Goal: Task Accomplishment & Management: Use online tool/utility

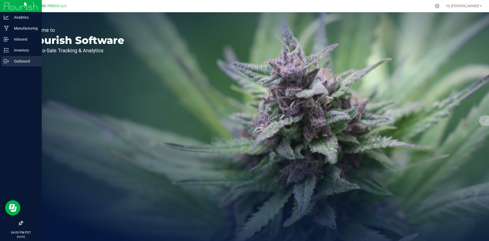
click at [19, 61] on p "Outbound" at bounding box center [24, 61] width 31 height 6
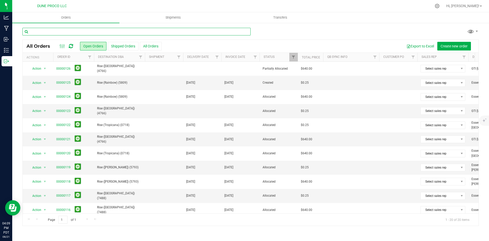
click at [105, 29] on input "text" at bounding box center [136, 32] width 228 height 8
type input "53"
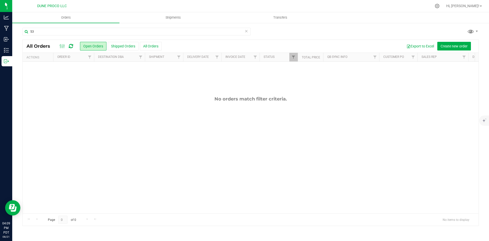
click at [155, 44] on button "All Orders" at bounding box center [151, 46] width 22 height 9
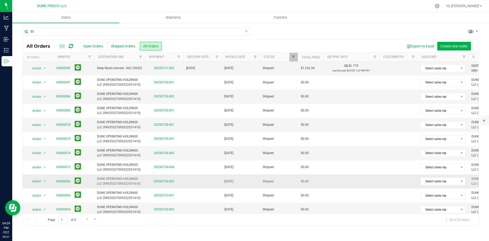
scroll to position [134, 0]
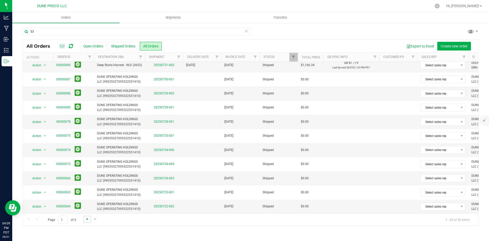
click at [87, 220] on span "Go to the next page" at bounding box center [87, 219] width 4 height 4
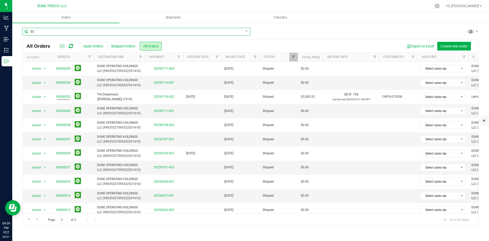
click at [69, 32] on input "53" at bounding box center [136, 32] width 228 height 8
type input "the dis"
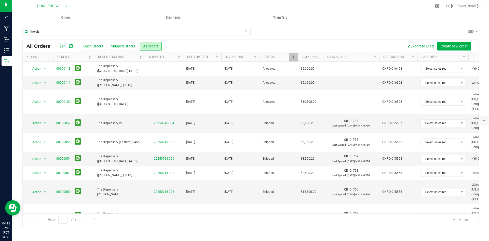
click at [246, 31] on icon at bounding box center [247, 31] width 4 height 6
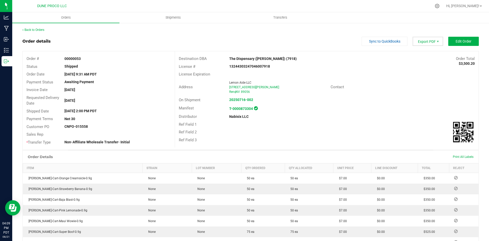
click at [431, 44] on span "Export PDF" at bounding box center [428, 41] width 31 height 9
click at [427, 54] on span "Invoice PDF" at bounding box center [425, 57] width 32 height 7
click at [424, 43] on span "Export PDF" at bounding box center [428, 41] width 31 height 9
click at [417, 58] on span "Invoice PDF" at bounding box center [425, 57] width 32 height 7
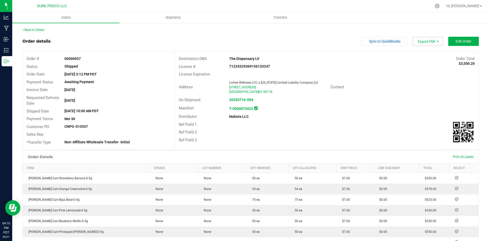
drag, startPoint x: 425, startPoint y: 37, endPoint x: 424, endPoint y: 40, distance: 3.4
click at [425, 37] on span "Export PDF" at bounding box center [428, 41] width 31 height 9
drag, startPoint x: 427, startPoint y: 62, endPoint x: 427, endPoint y: 55, distance: 7.1
click at [427, 54] on ul "Packing List PDF Invoice PDF COAs (Zip) COAs (Single PDF) Picking List PDF" at bounding box center [425, 64] width 32 height 37
click at [427, 55] on span "Invoice PDF" at bounding box center [425, 57] width 32 height 7
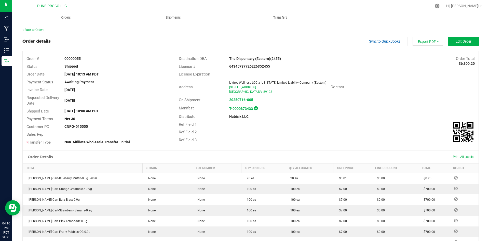
click at [431, 38] on span "Export PDF" at bounding box center [428, 41] width 31 height 9
click at [429, 57] on span "Invoice PDF" at bounding box center [425, 57] width 32 height 7
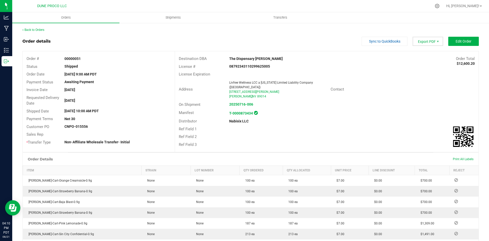
click at [420, 39] on span "Export PDF" at bounding box center [428, 41] width 31 height 9
click at [425, 56] on span "Invoice PDF" at bounding box center [425, 57] width 32 height 7
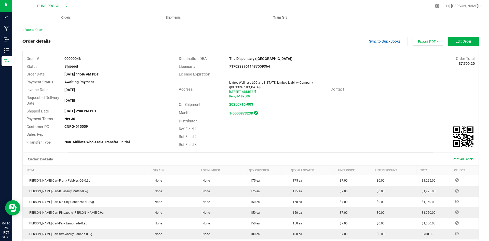
click at [431, 46] on span "Export PDF" at bounding box center [428, 41] width 31 height 9
click at [425, 56] on span "Invoice PDF" at bounding box center [425, 57] width 32 height 7
